Goal: Obtain resource: Obtain resource

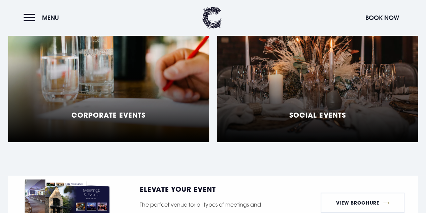
scroll to position [640, 0]
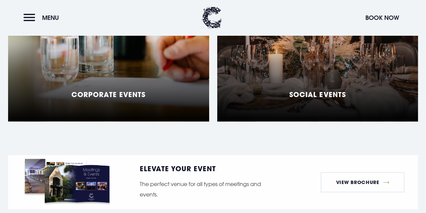
click at [348, 106] on div "Social Events" at bounding box center [317, 37] width 201 height 168
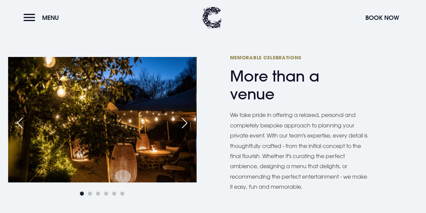
scroll to position [337, 0]
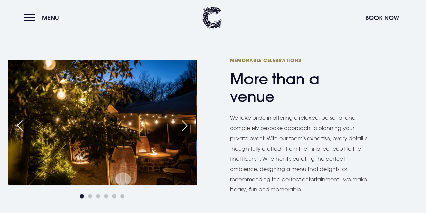
click at [181, 128] on div "Next slide" at bounding box center [184, 125] width 17 height 15
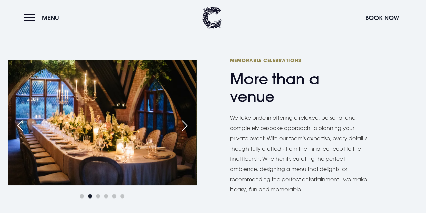
click at [181, 128] on div "Next slide" at bounding box center [184, 125] width 17 height 15
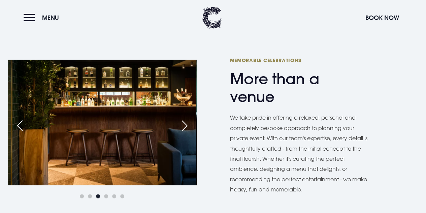
click at [181, 128] on div "Next slide" at bounding box center [184, 125] width 17 height 15
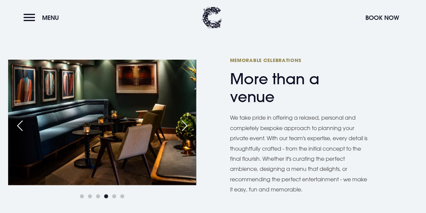
scroll to position [370, 0]
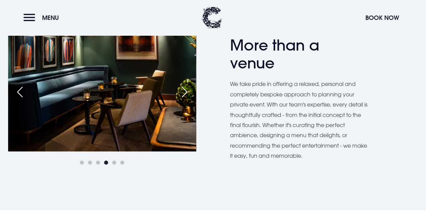
click at [183, 89] on div "Next slide" at bounding box center [184, 92] width 17 height 15
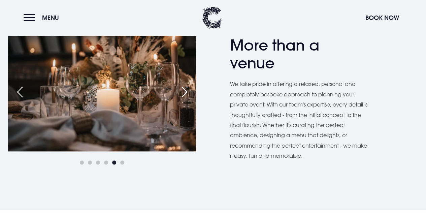
click at [185, 91] on div "Next slide" at bounding box center [184, 92] width 17 height 15
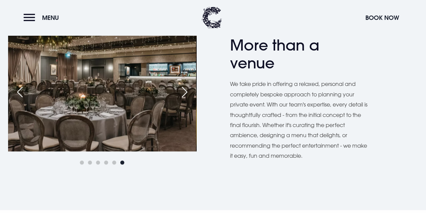
click at [185, 91] on div "Next slide" at bounding box center [184, 92] width 17 height 15
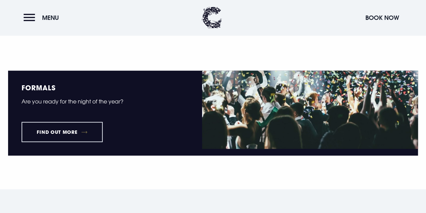
scroll to position [842, 0]
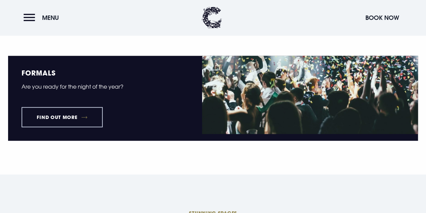
click at [103, 127] on link "Find out more" at bounding box center [62, 117] width 81 height 20
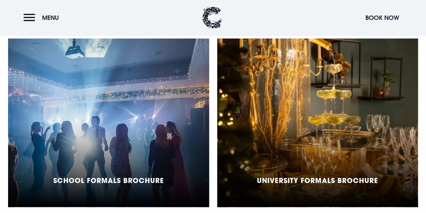
scroll to position [539, 0]
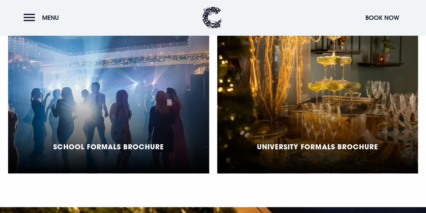
click at [80, 96] on div "School Formals Brochure" at bounding box center [108, 89] width 201 height 168
